Goal: Information Seeking & Learning: Stay updated

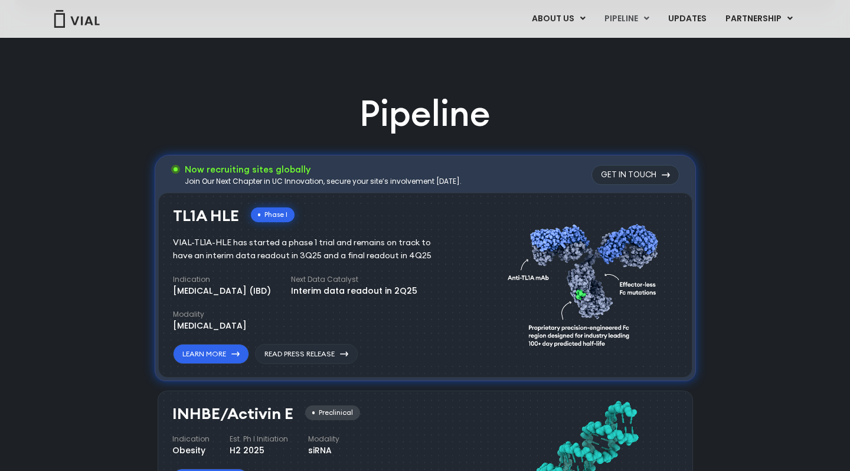
scroll to position [716, 0]
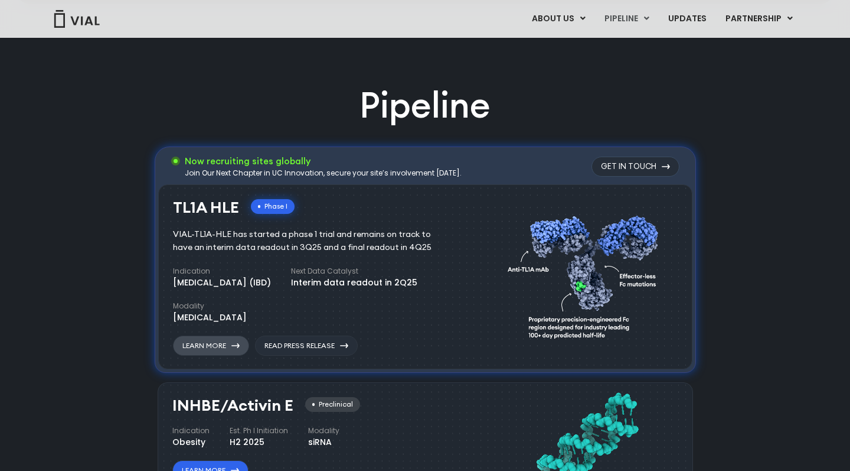
click at [233, 348] on icon at bounding box center [235, 345] width 8 height 5
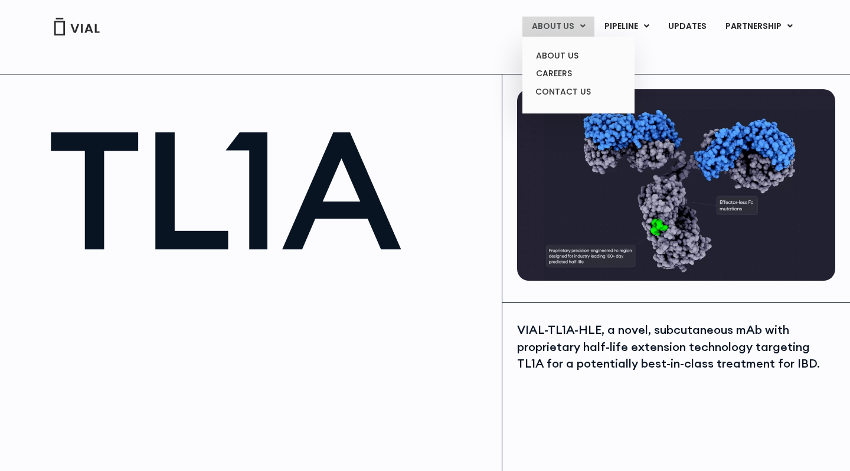
click at [559, 24] on link "ABOUT US" at bounding box center [559, 27] width 72 height 20
click at [566, 54] on link "ABOUT US" at bounding box center [578, 56] width 103 height 18
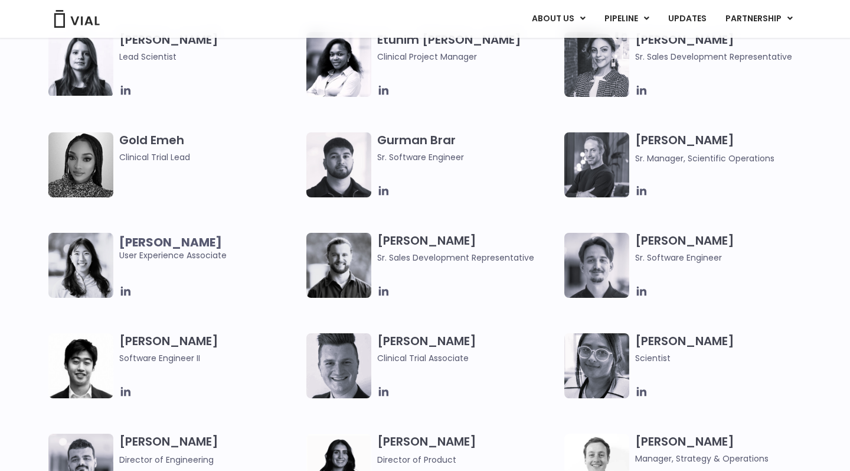
scroll to position [1157, 0]
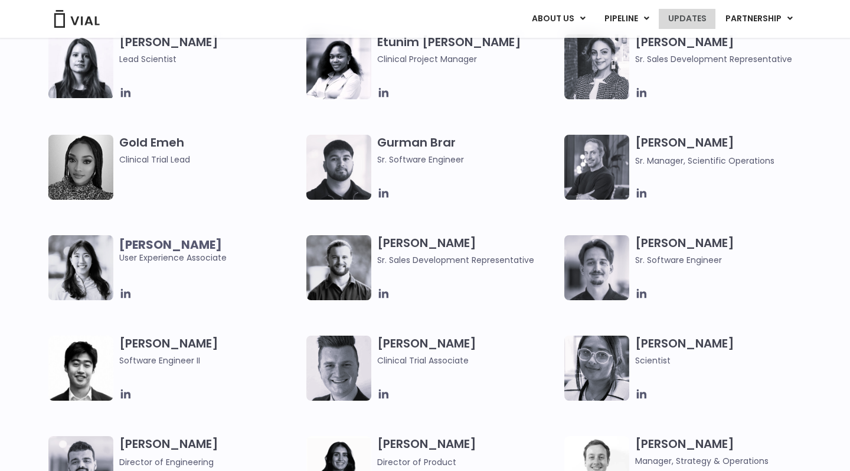
click at [690, 22] on link "UPDATES" at bounding box center [687, 19] width 57 height 20
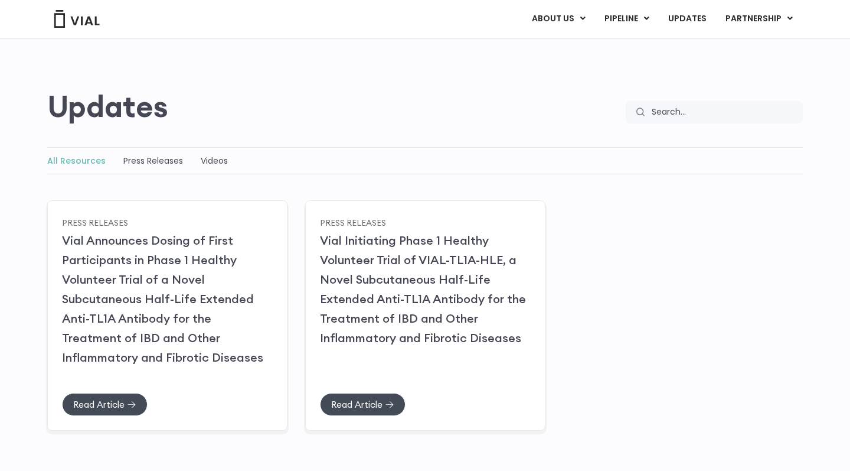
scroll to position [77, 0]
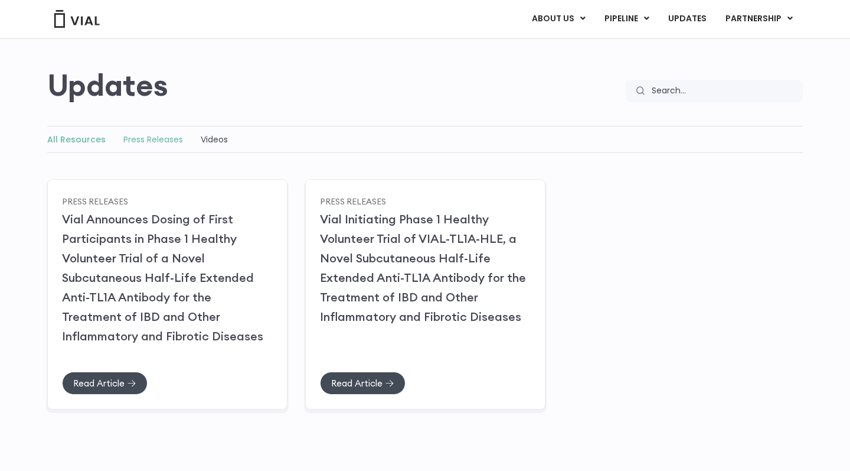
click at [161, 139] on link "Press Releases" at bounding box center [153, 139] width 60 height 12
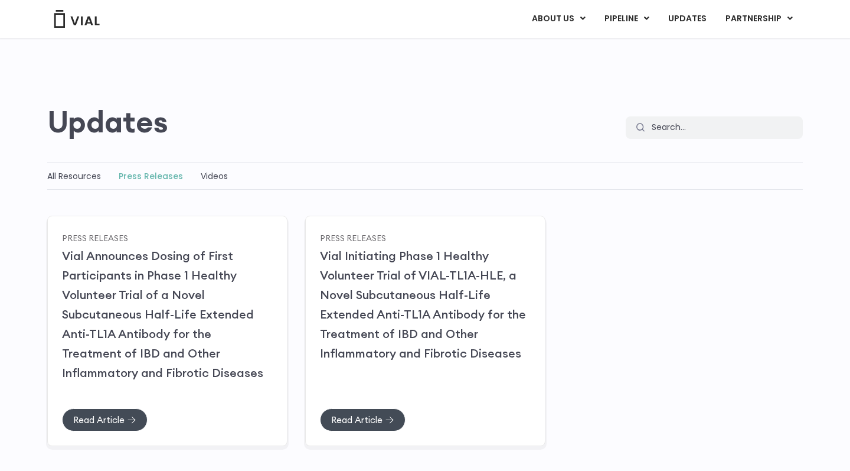
scroll to position [79, 0]
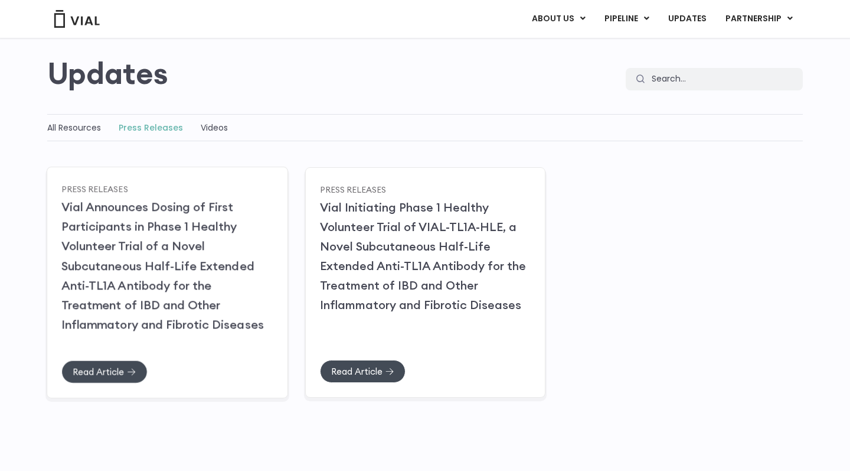
click at [99, 384] on div "Read Article" at bounding box center [166, 382] width 211 height 45
click at [104, 376] on span "Read Article" at bounding box center [98, 371] width 51 height 9
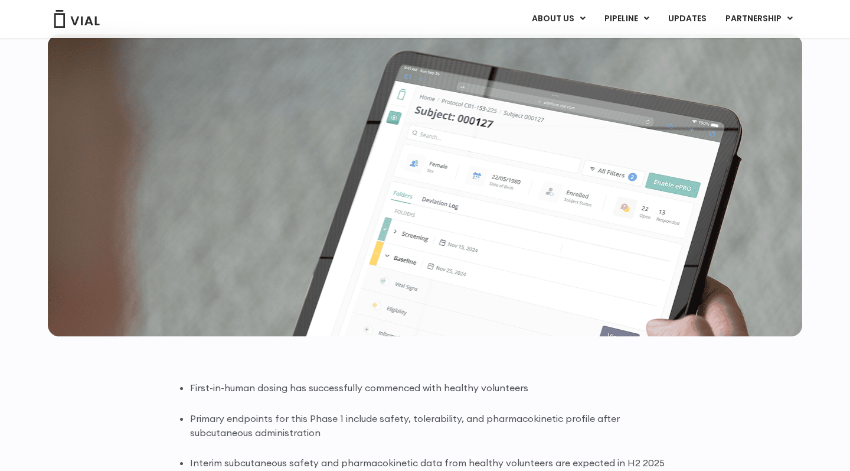
scroll to position [425, 0]
